Goal: Information Seeking & Learning: Find specific fact

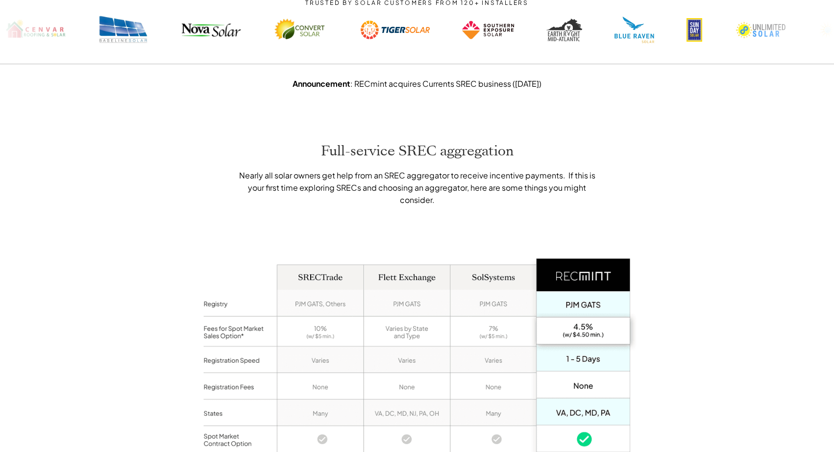
scroll to position [529, 0]
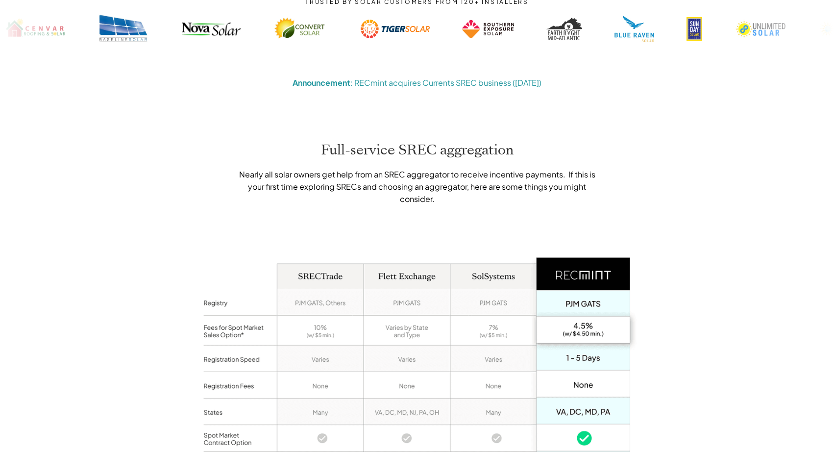
click at [442, 77] on link "Announcement : RECmint acquires Currents SREC business ([DATE])" at bounding box center [417, 82] width 249 height 10
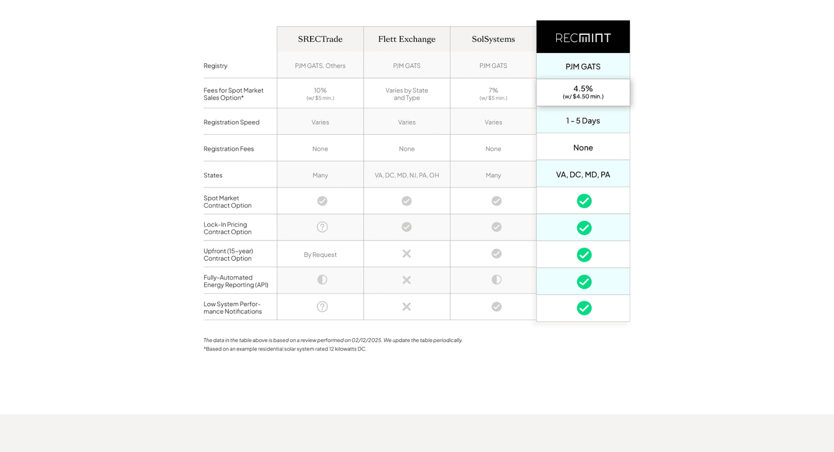
scroll to position [765, 0]
click at [126, 123] on div "Full-service SREC aggregation Nearly all solar owners get help from an SREC agg…" at bounding box center [417, 136] width 834 height 559
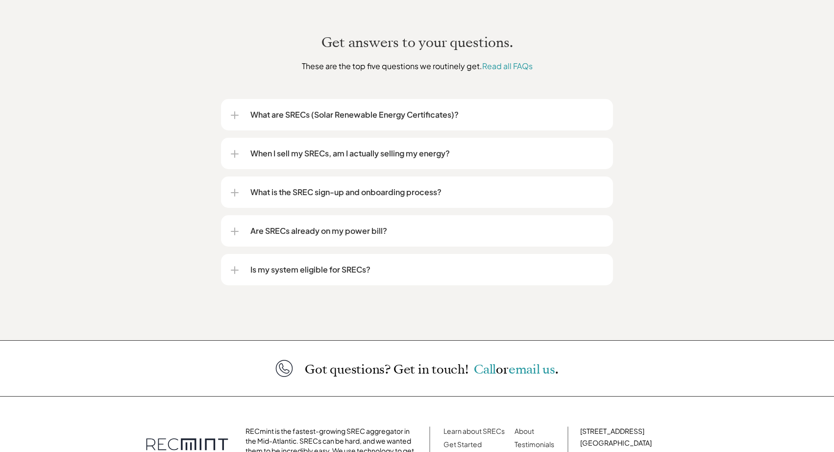
scroll to position [1197, 0]
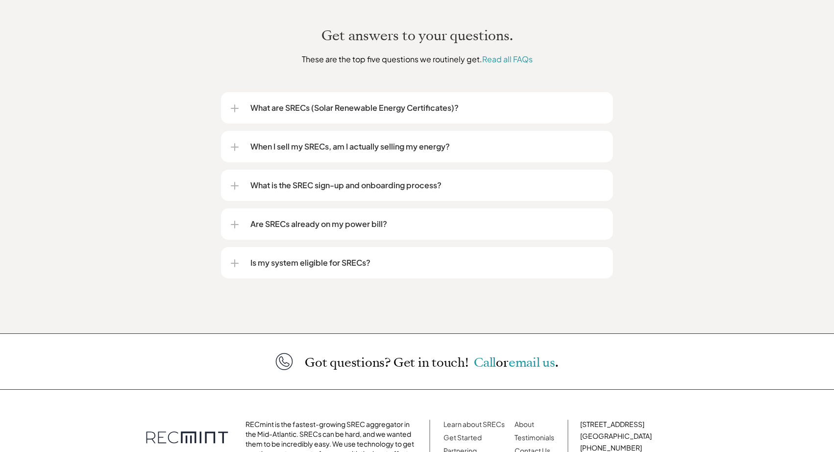
click at [269, 141] on p "When I sell my SRECs, am I actually selling my energy?" at bounding box center [427, 147] width 353 height 12
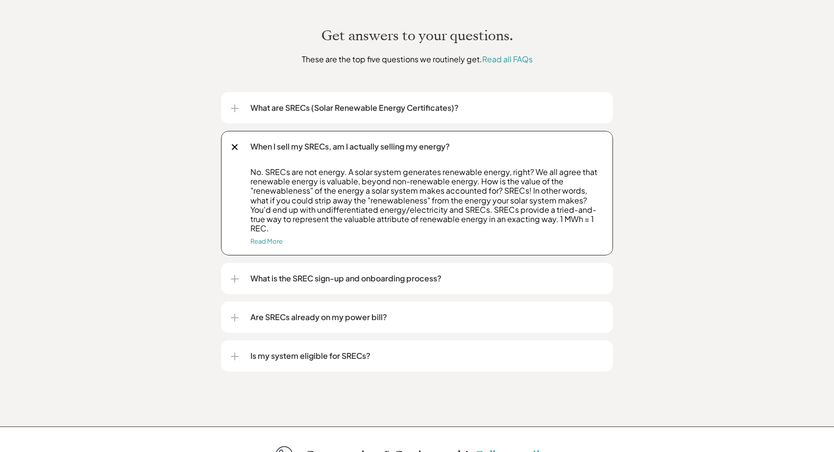
click at [269, 141] on p "When I sell my SRECs, am I actually selling my energy?" at bounding box center [427, 147] width 353 height 12
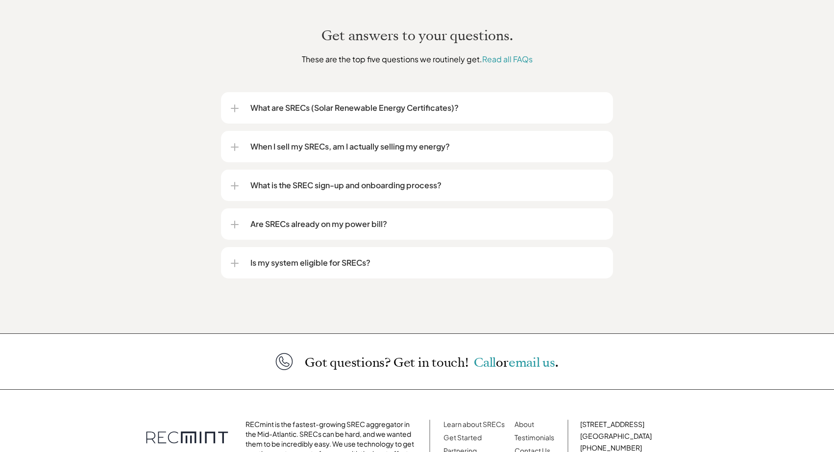
click at [281, 102] on p "What are SRECs (Solar Renewable Energy Certificates)?" at bounding box center [427, 108] width 353 height 12
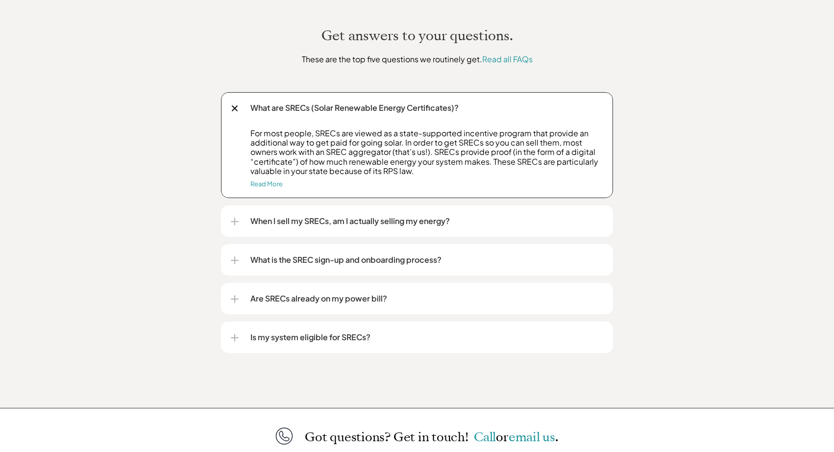
click at [291, 102] on p "What are SRECs (Solar Renewable Energy Certificates)?" at bounding box center [427, 108] width 353 height 12
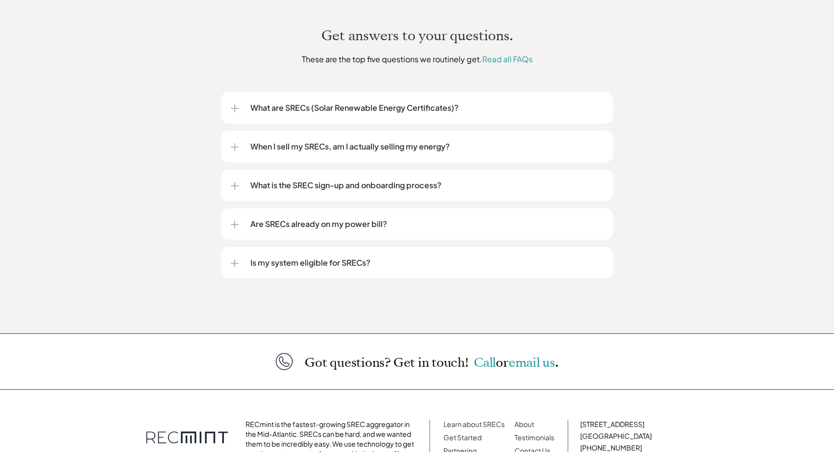
click at [299, 179] on p "What is the SREC sign-up and onboarding process?" at bounding box center [427, 185] width 353 height 12
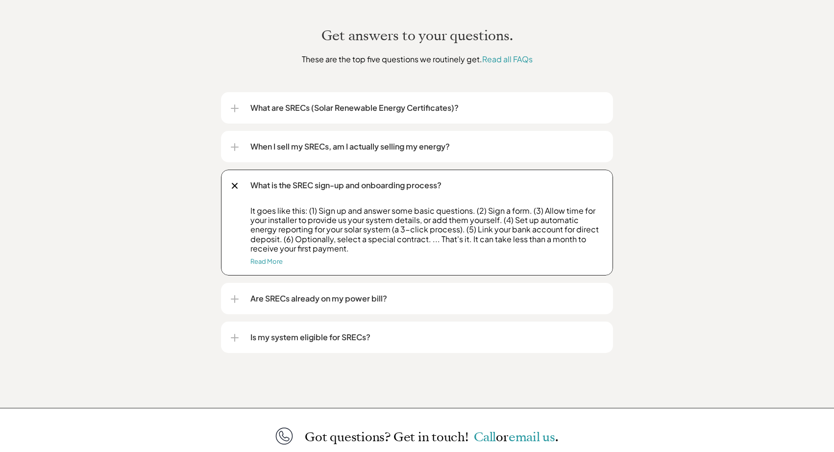
click at [384, 179] on p "What is the SREC sign-up and onboarding process?" at bounding box center [427, 185] width 353 height 12
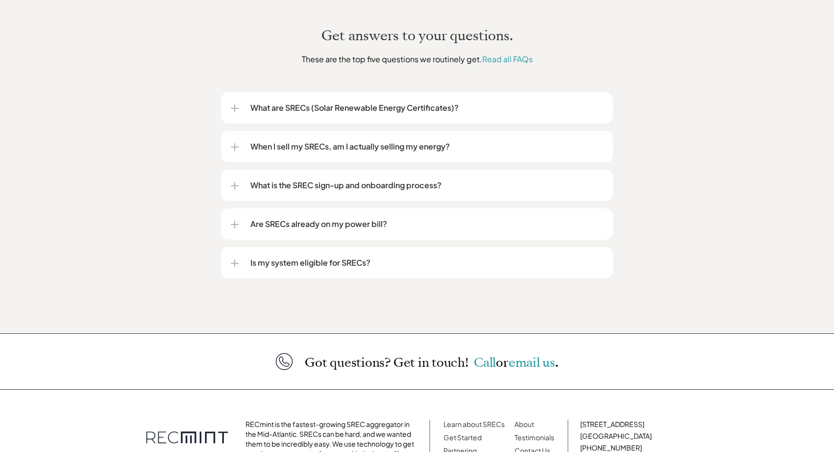
click at [364, 218] on p "Are SRECs already on my power bill?" at bounding box center [427, 224] width 353 height 12
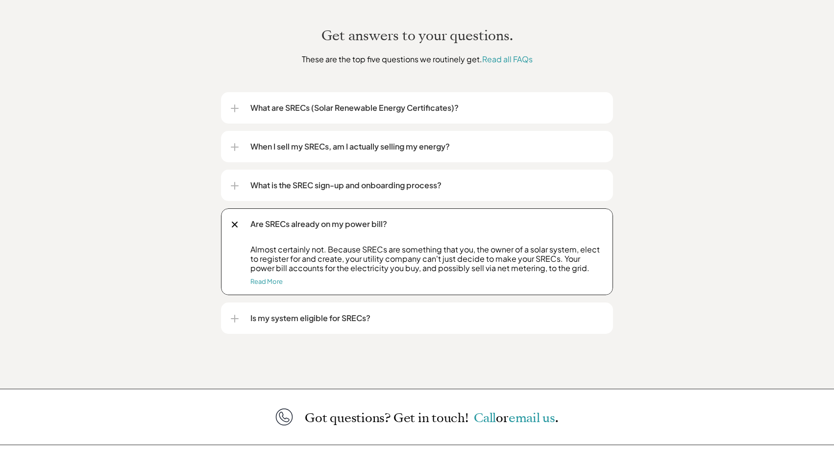
click at [364, 218] on p "Are SRECs already on my power bill?" at bounding box center [427, 224] width 353 height 12
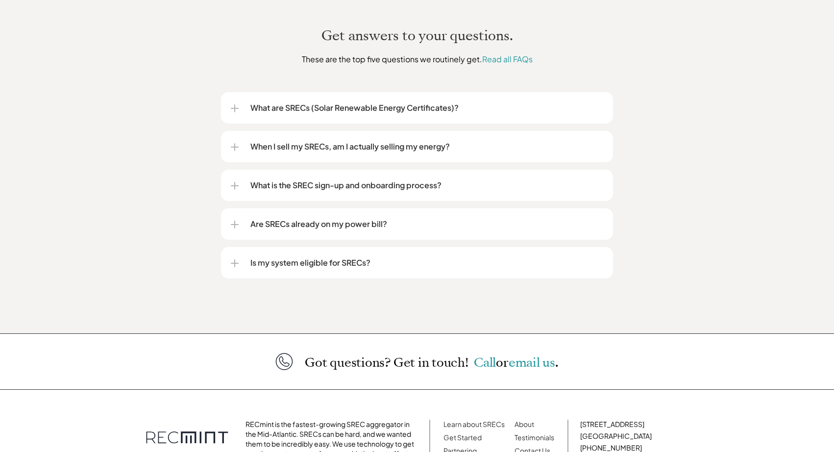
click at [355, 257] on p "Is my system eligible for SRECs?" at bounding box center [427, 263] width 353 height 12
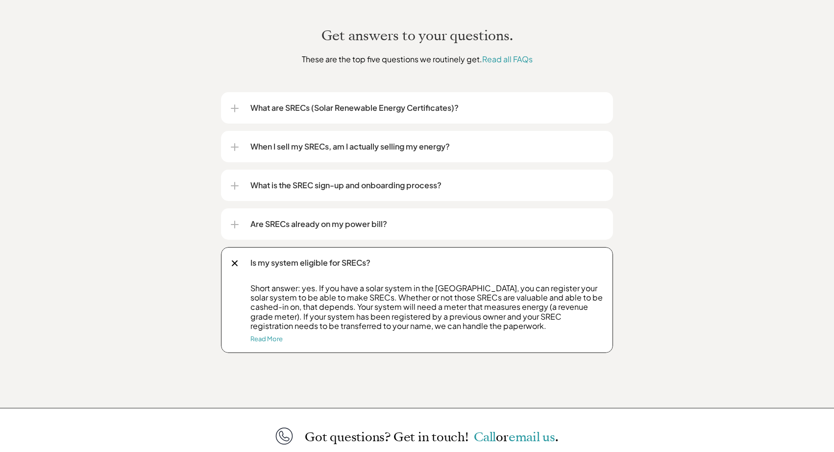
click at [360, 257] on p "Is my system eligible for SRECs?" at bounding box center [427, 263] width 353 height 12
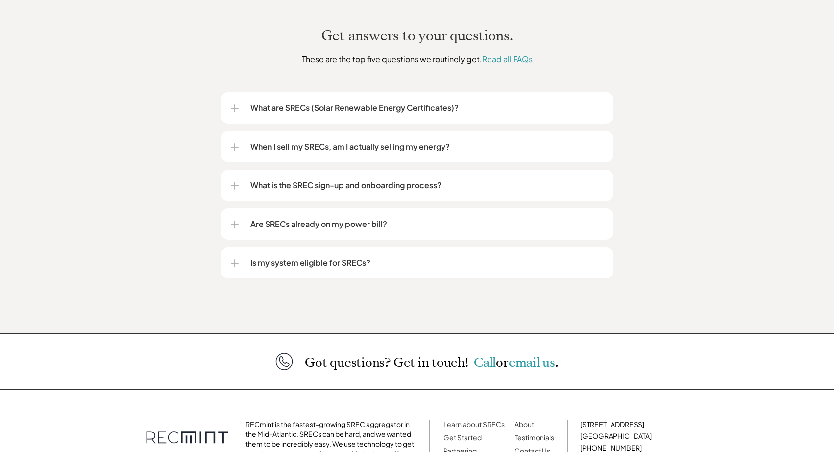
click at [127, 79] on div "Get answers to your questions. These are the top five questions we routinely ge…" at bounding box center [417, 158] width 834 height 349
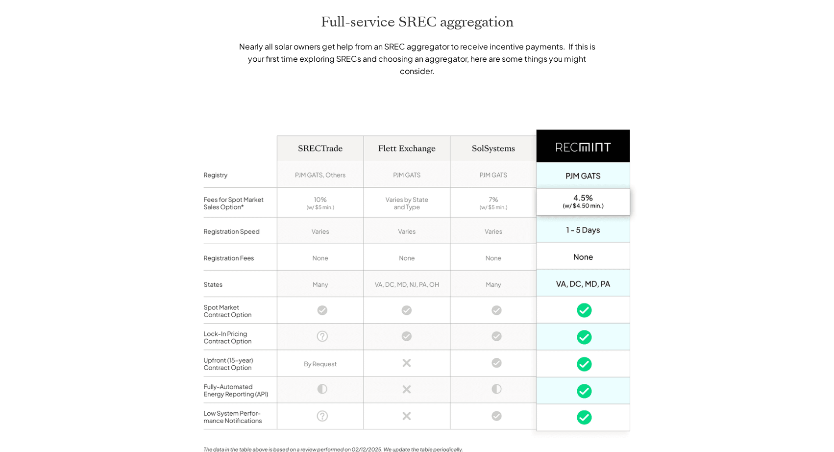
scroll to position [660, 0]
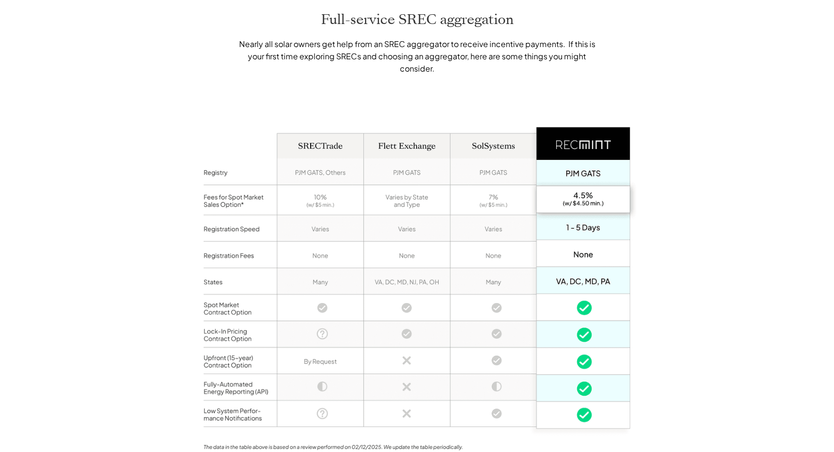
click at [92, 75] on div "Full-service SREC aggregation Nearly all solar owners get help from an SREC agg…" at bounding box center [417, 241] width 834 height 559
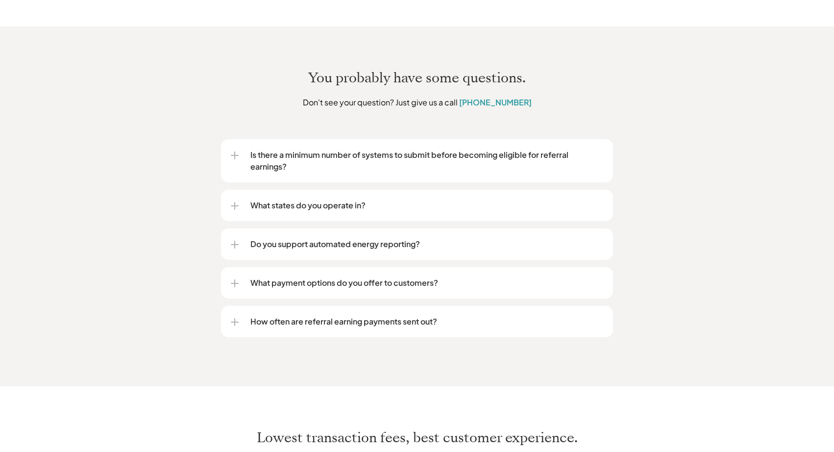
scroll to position [1597, 0]
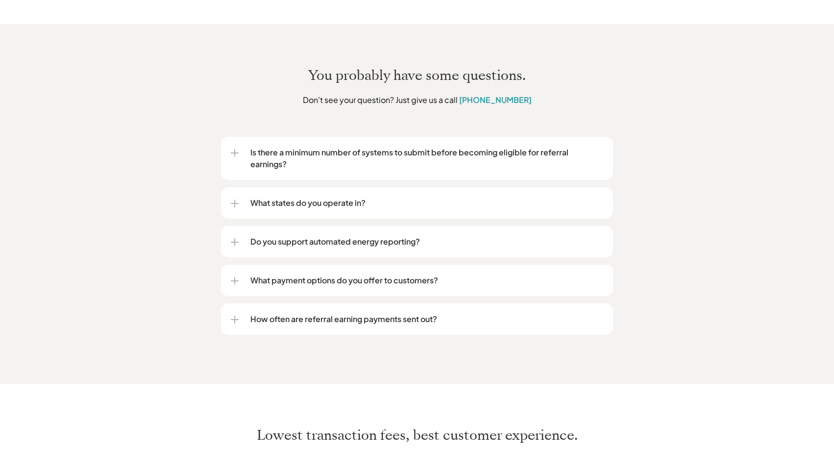
click at [272, 147] on p "Is there a minimum number of systems to submit before becoming eligible for ref…" at bounding box center [427, 159] width 353 height 24
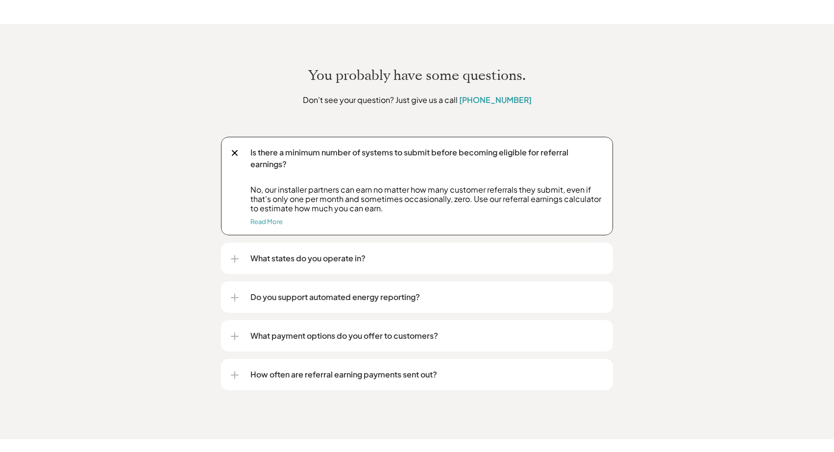
click at [272, 147] on p "Is there a minimum number of systems to submit before becoming eligible for ref…" at bounding box center [427, 159] width 353 height 24
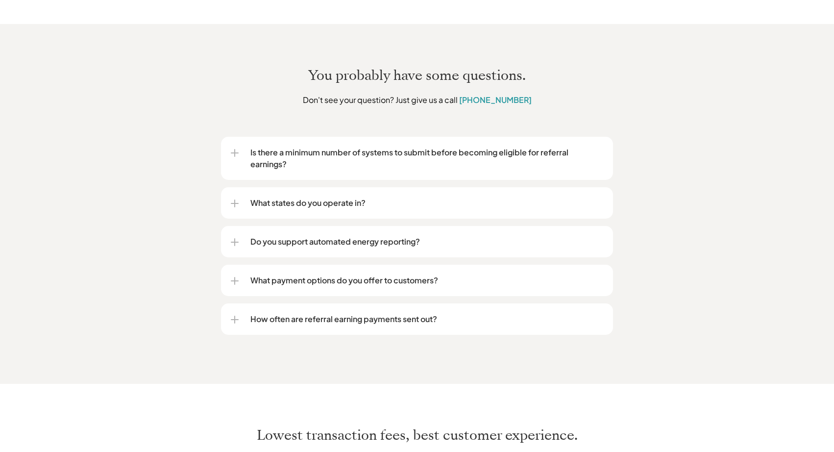
click at [293, 197] on p "What states do you operate in?" at bounding box center [427, 203] width 353 height 12
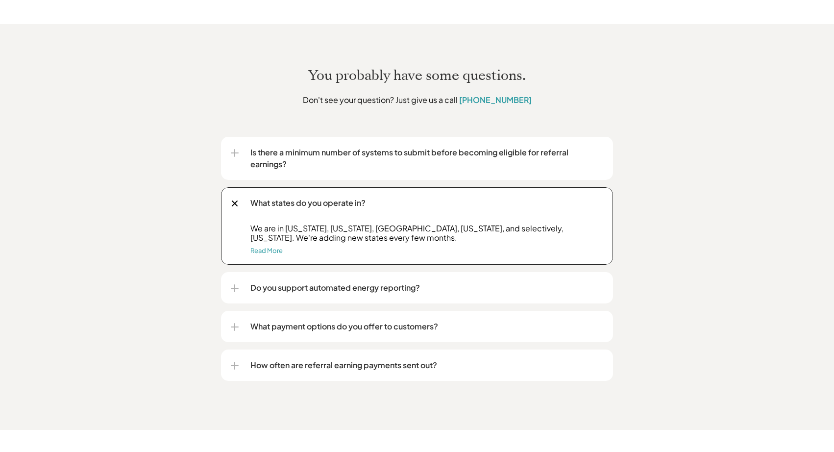
click at [295, 197] on p "What states do you operate in?" at bounding box center [427, 203] width 353 height 12
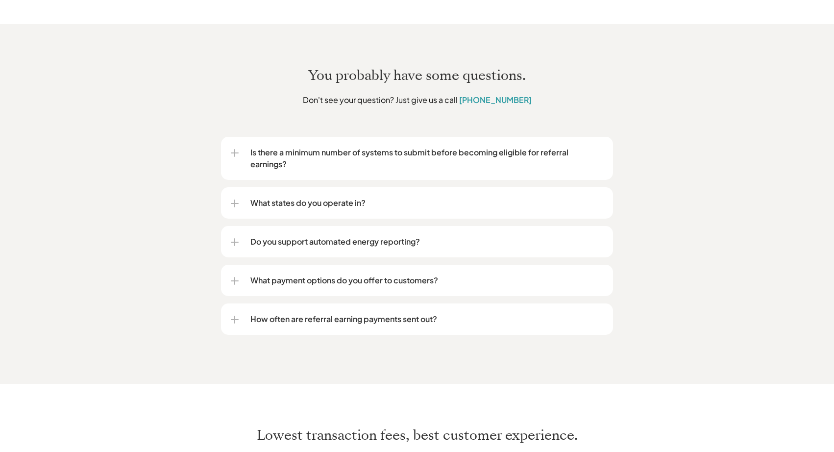
click at [328, 197] on p "What states do you operate in?" at bounding box center [427, 203] width 353 height 12
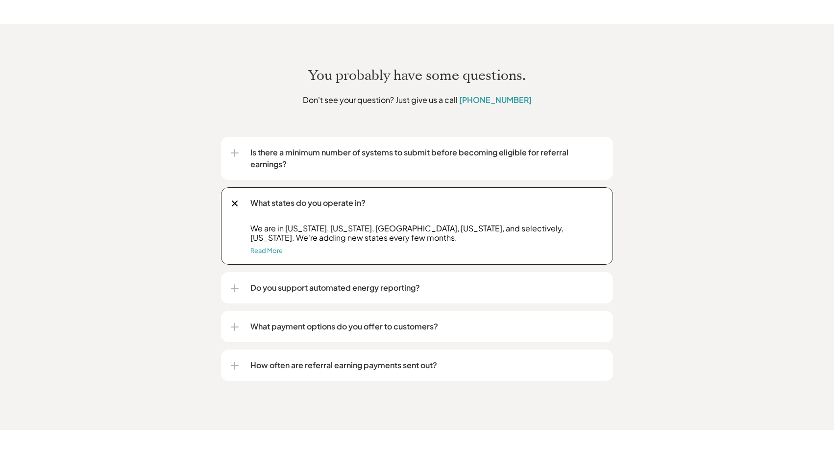
click at [329, 197] on p "What states do you operate in?" at bounding box center [427, 203] width 353 height 12
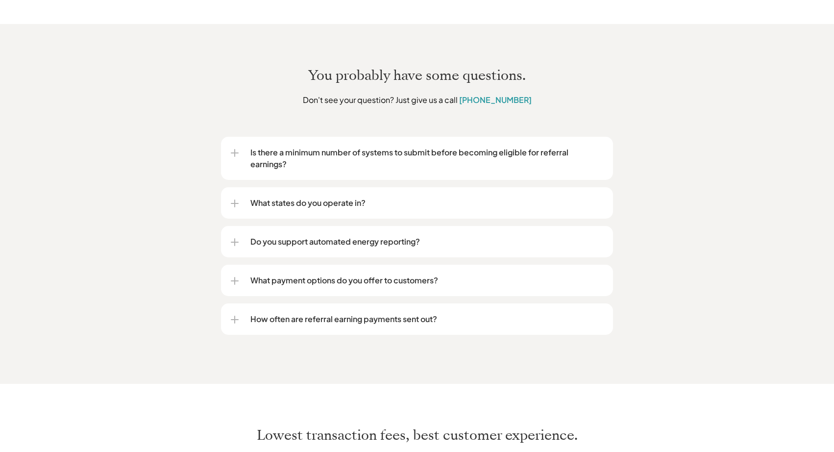
click at [348, 236] on p "Do you support automated energy reporting?" at bounding box center [427, 242] width 353 height 12
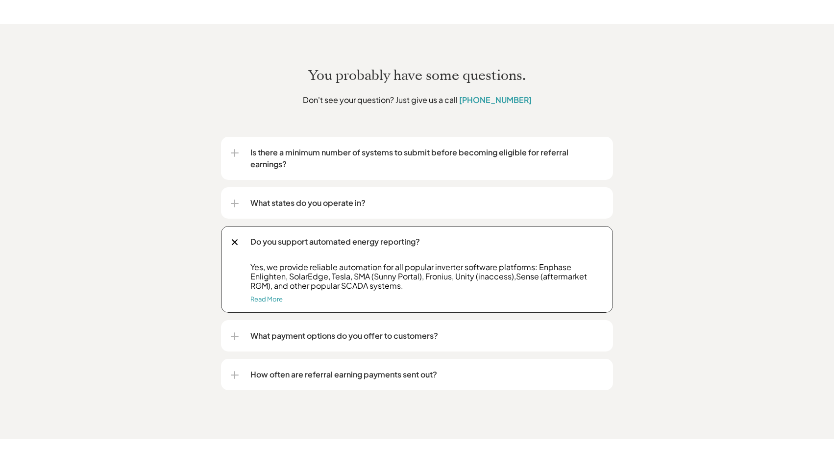
click at [348, 236] on p "Do you support automated energy reporting?" at bounding box center [427, 242] width 353 height 12
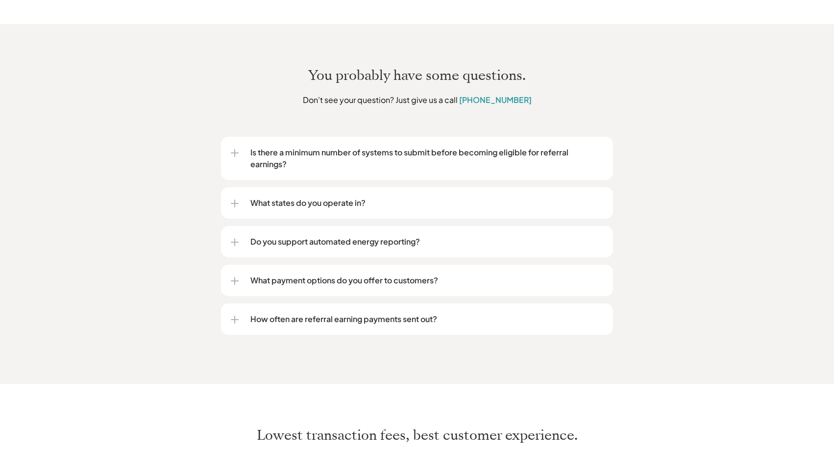
click at [363, 275] on p "What payment options do you offer to customers?" at bounding box center [427, 281] width 353 height 12
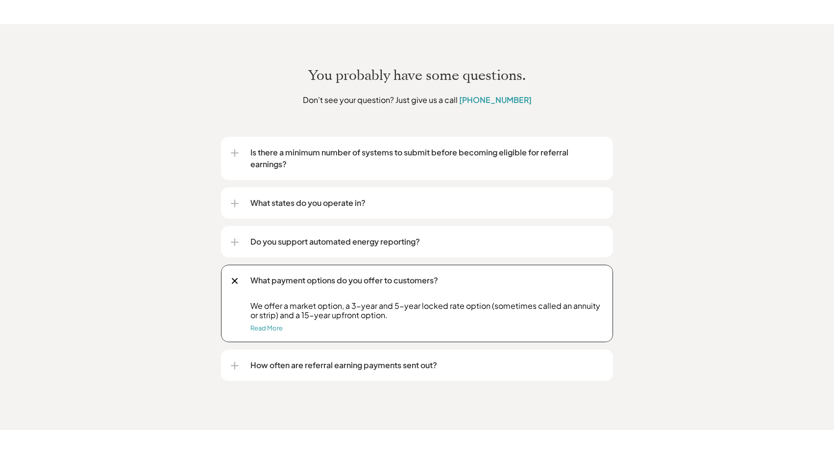
click at [363, 275] on p "What payment options do you offer to customers?" at bounding box center [427, 281] width 353 height 12
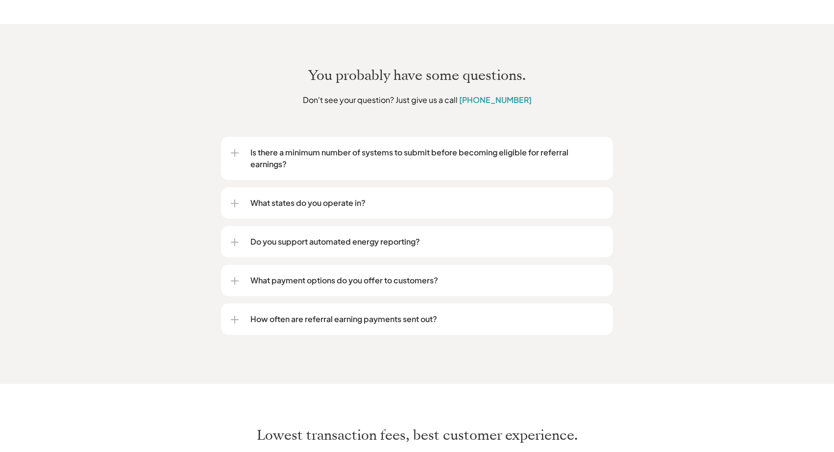
click at [360, 313] on p "How often are referral earning payments sent out?" at bounding box center [427, 319] width 353 height 12
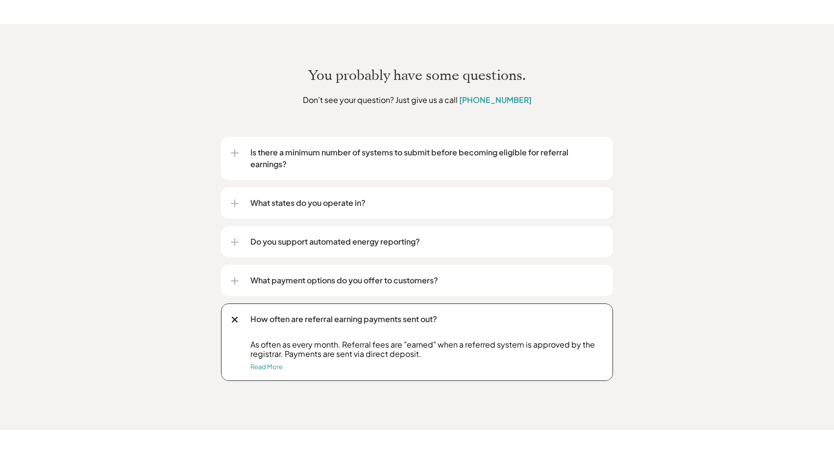
click at [360, 313] on p "How often are referral earning payments sent out?" at bounding box center [427, 319] width 353 height 12
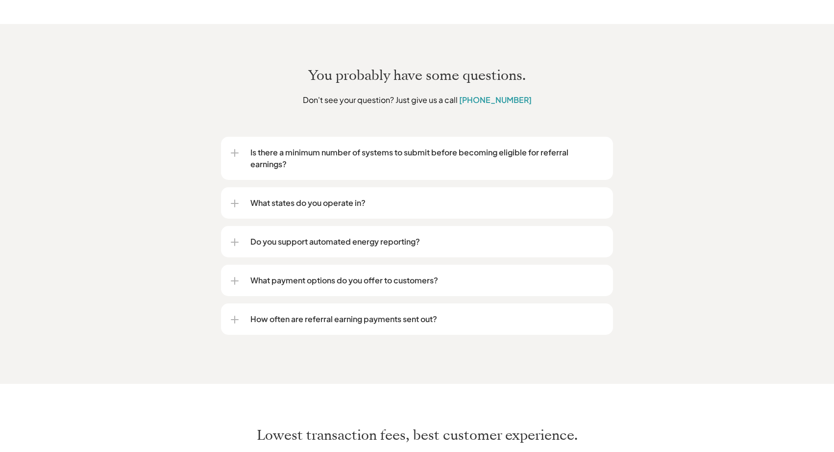
click at [136, 222] on div "You probably have some questions. Don't see your question? Just give us a call …" at bounding box center [417, 204] width 834 height 360
click at [121, 210] on div "You probably have some questions. Don't see your question? Just give us a call …" at bounding box center [417, 204] width 834 height 360
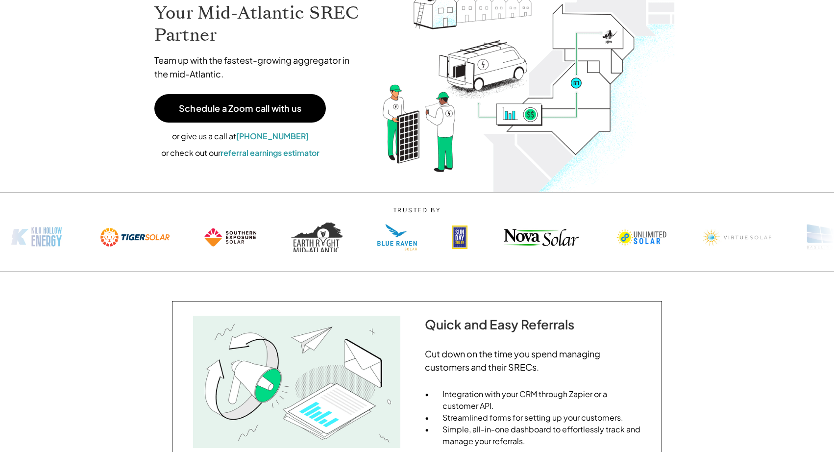
scroll to position [0, 0]
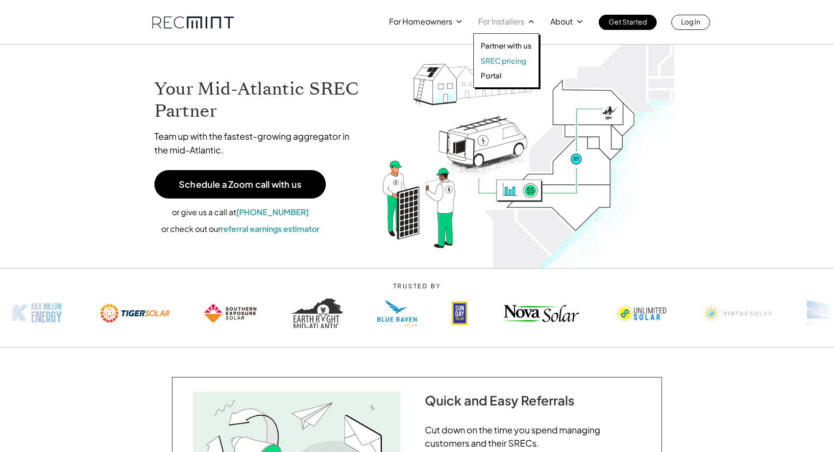
click at [501, 58] on p "SREC pricing" at bounding box center [504, 61] width 46 height 10
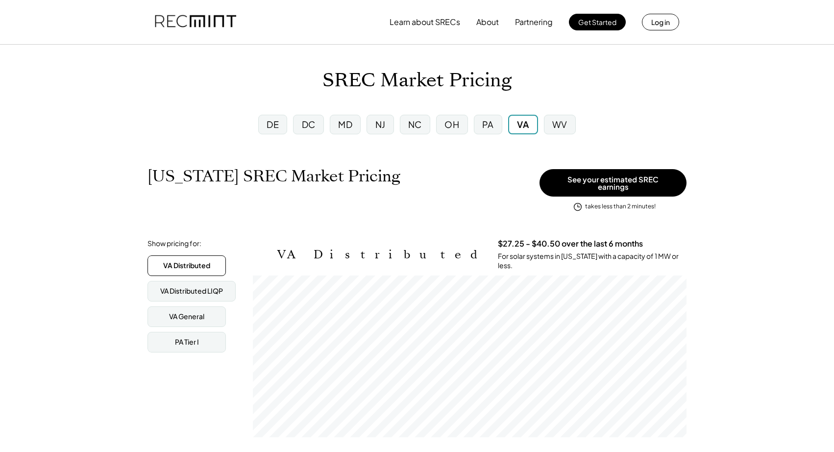
scroll to position [162, 434]
click at [307, 125] on div "DC" at bounding box center [309, 124] width 14 height 12
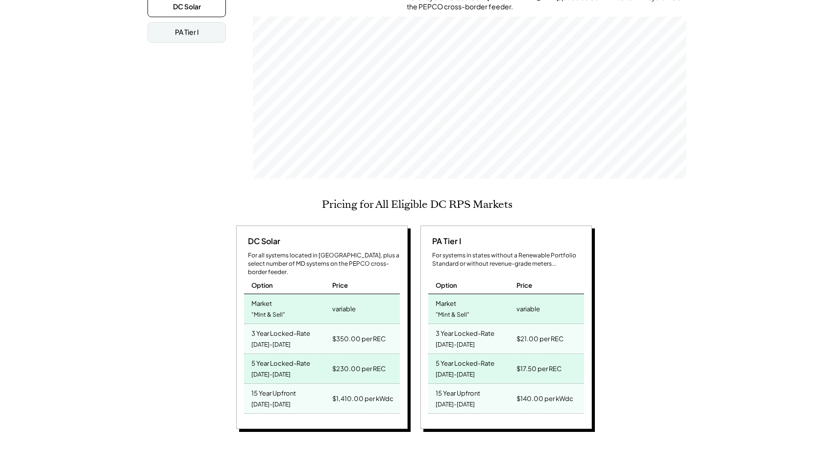
scroll to position [263, 0]
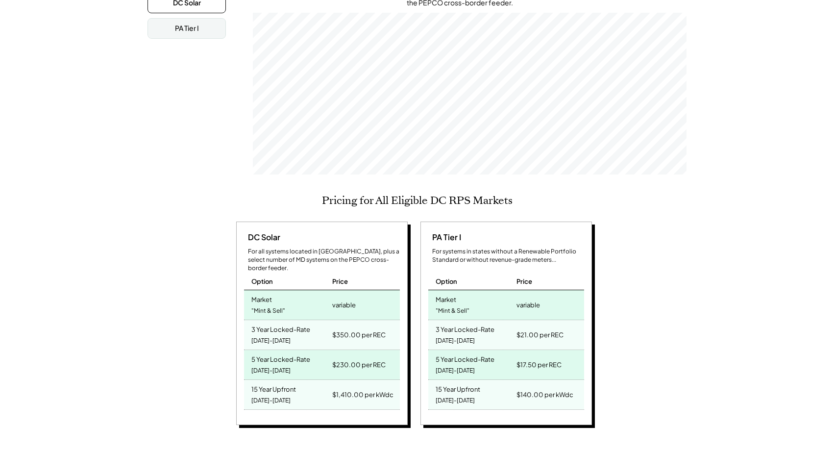
click at [93, 184] on div "District of Columbia SREC Market Pricing View other state pricing See your esti…" at bounding box center [417, 384] width 834 height 1011
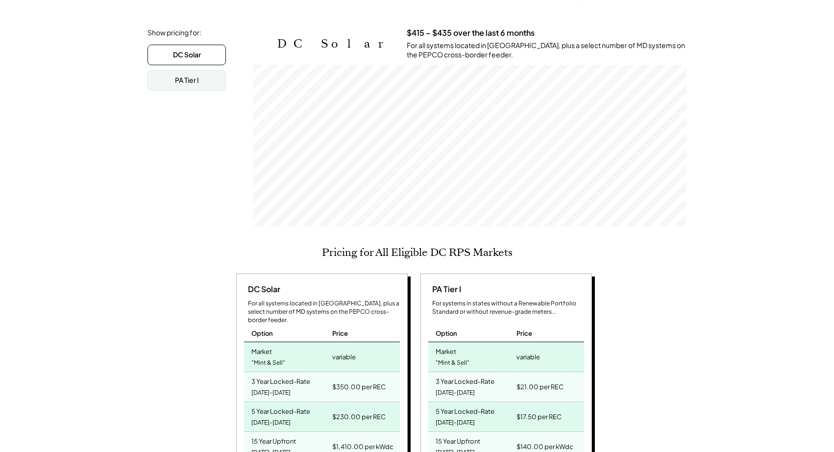
scroll to position [208, 0]
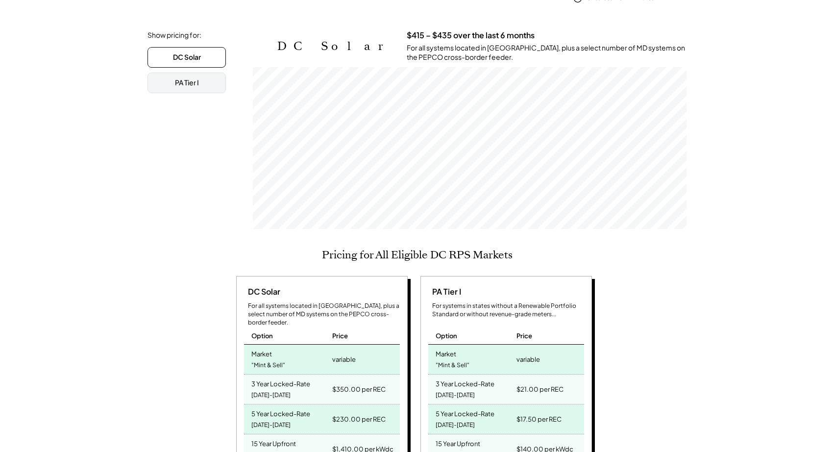
click at [89, 148] on div "District of Columbia SREC Market Pricing View other state pricing See your esti…" at bounding box center [417, 439] width 834 height 1011
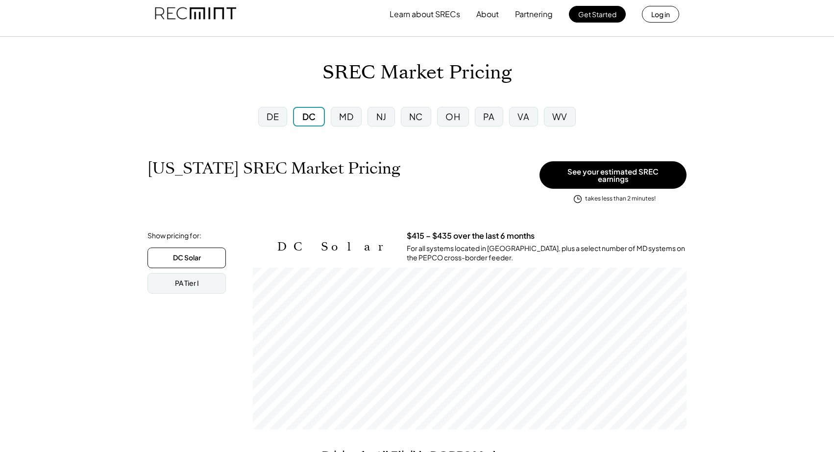
scroll to position [0, 0]
